Goal: Information Seeking & Learning: Find contact information

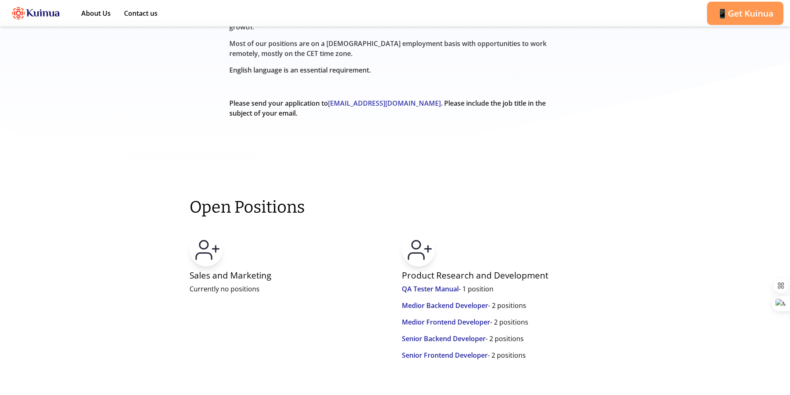
scroll to position [497, 0]
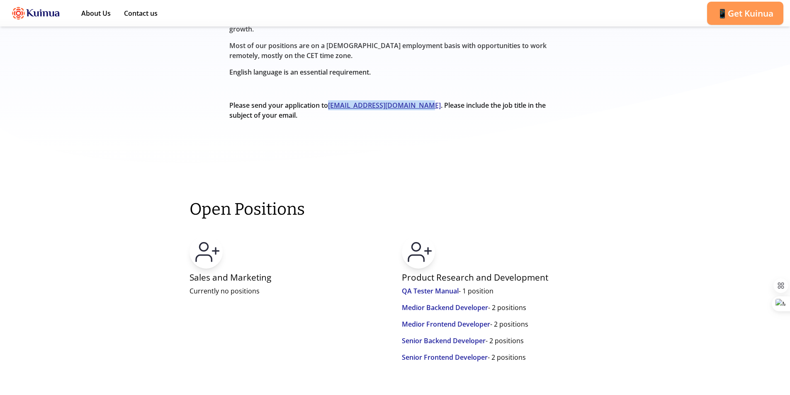
drag, startPoint x: 330, startPoint y: 86, endPoint x: 422, endPoint y: 87, distance: 92.0
click at [422, 100] on p "Please send your application to [EMAIL_ADDRESS][DOMAIN_NAME] . Please include t…" at bounding box center [395, 110] width 332 height 20
copy span "[EMAIL_ADDRESS][DOMAIN_NAME]"
click at [462, 336] on link "Senior Backend Developer" at bounding box center [444, 342] width 84 height 12
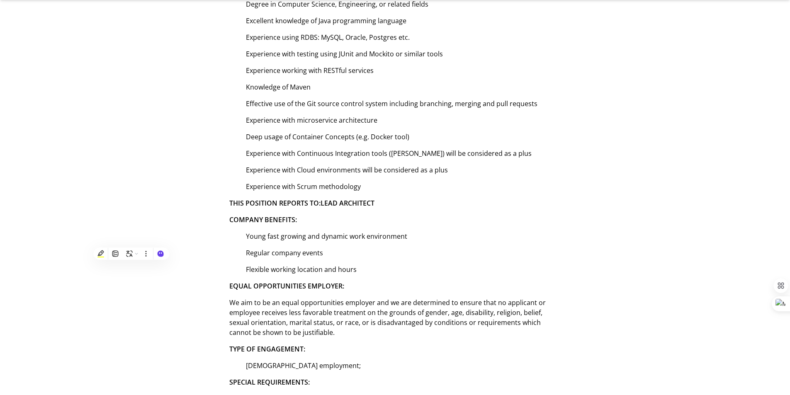
scroll to position [662, 0]
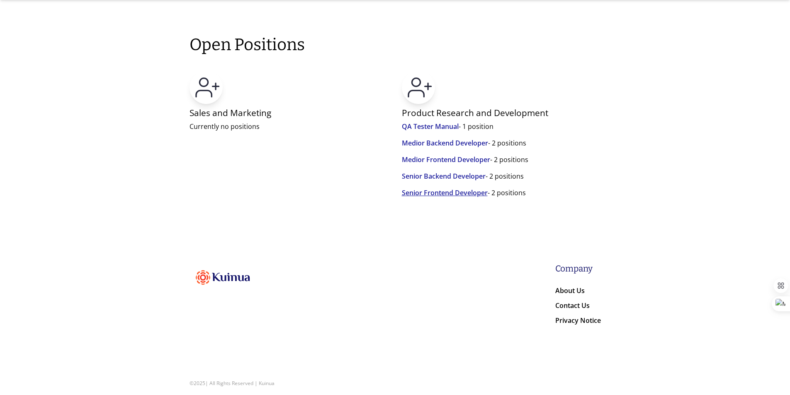
click at [444, 188] on link "Senior Frontend Developer" at bounding box center [445, 194] width 86 height 12
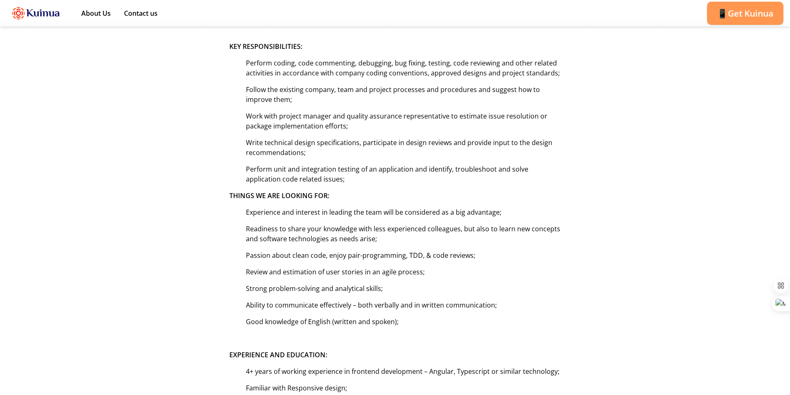
scroll to position [41, 0]
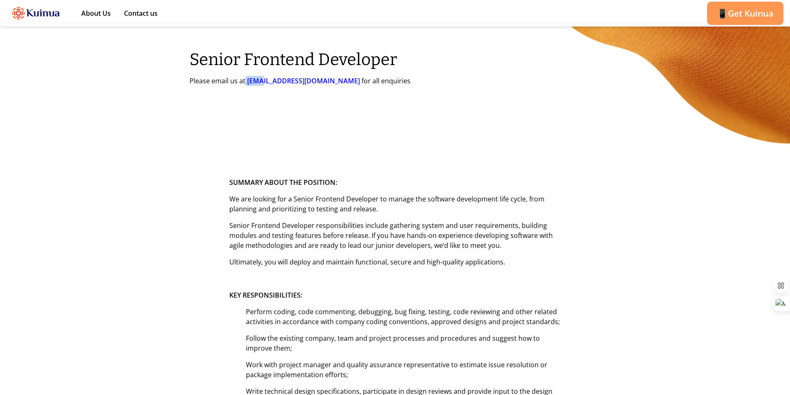
drag, startPoint x: 244, startPoint y: 80, endPoint x: 262, endPoint y: 80, distance: 17.4
click at [262, 80] on p "Please email us at [EMAIL_ADDRESS][DOMAIN_NAME] for all enquiries" at bounding box center [299, 81] width 221 height 10
click at [271, 109] on div "Senior Frontend Developer Please email us at [EMAIL_ADDRESS][DOMAIN_NAME] for a…" at bounding box center [395, 68] width 737 height 89
drag, startPoint x: 245, startPoint y: 78, endPoint x: 296, endPoint y: 78, distance: 50.6
click at [296, 78] on p "Please email us at [EMAIL_ADDRESS][DOMAIN_NAME] for all enquiries" at bounding box center [299, 81] width 221 height 10
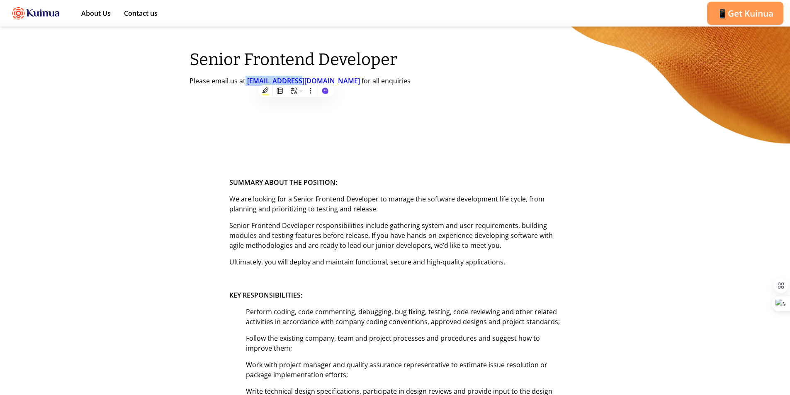
copy p "[EMAIL_ADDRESS][DOMAIN_NAME]"
